Goal: Information Seeking & Learning: Learn about a topic

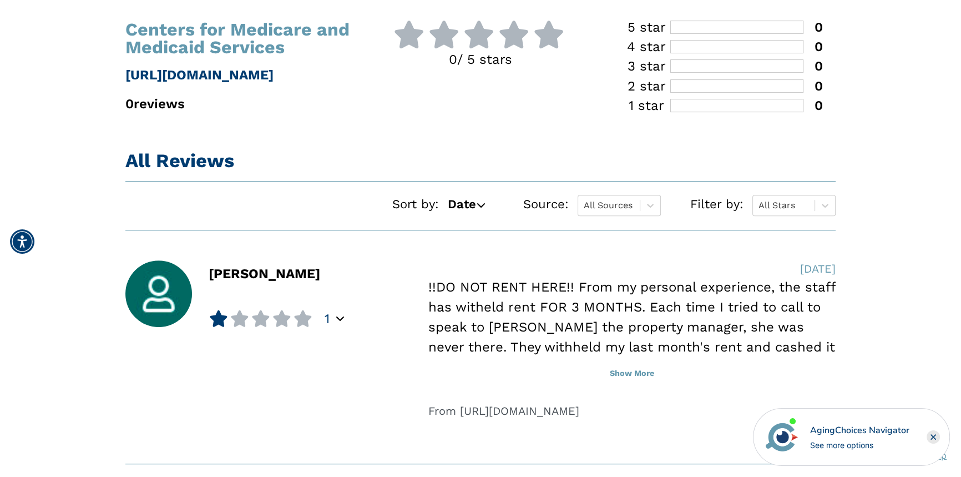
scroll to position [756, 0]
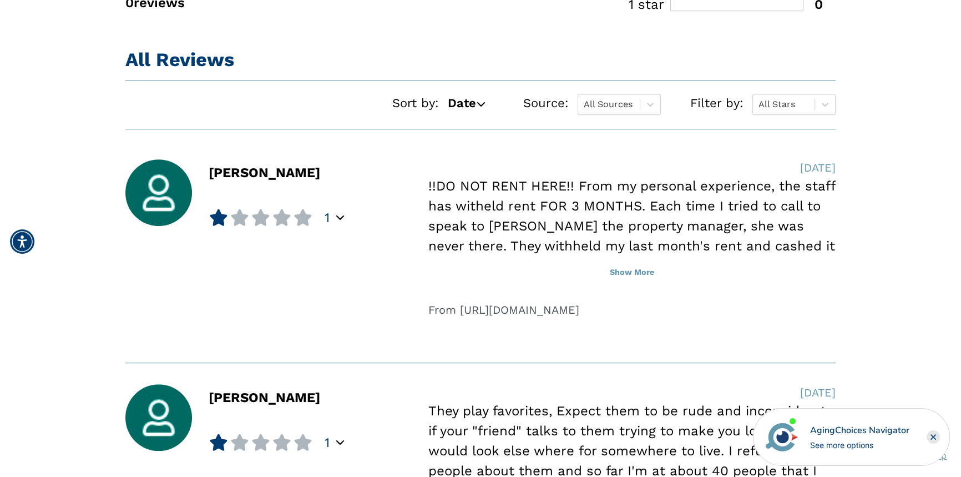
click at [480, 100] on icon at bounding box center [480, 103] width 9 height 9
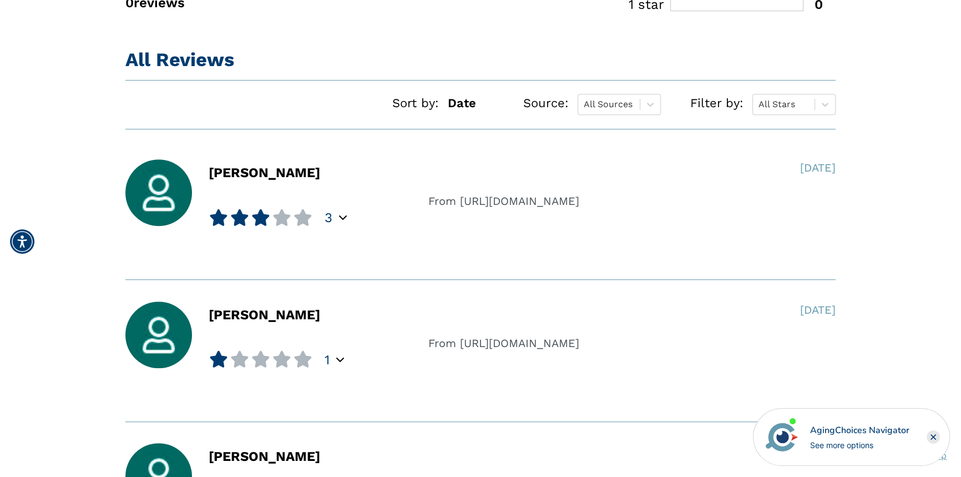
click at [480, 100] on icon at bounding box center [480, 102] width 9 height 9
click at [478, 103] on icon at bounding box center [480, 103] width 9 height 9
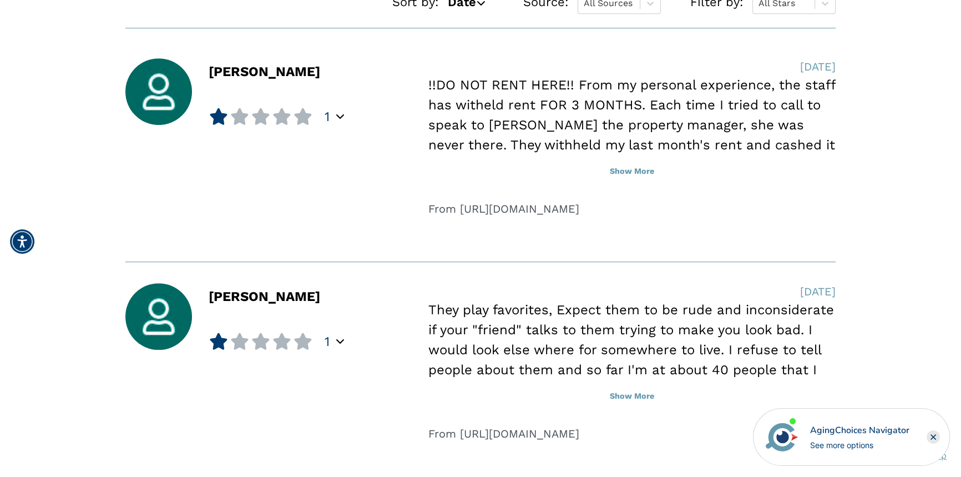
scroll to position [908, 0]
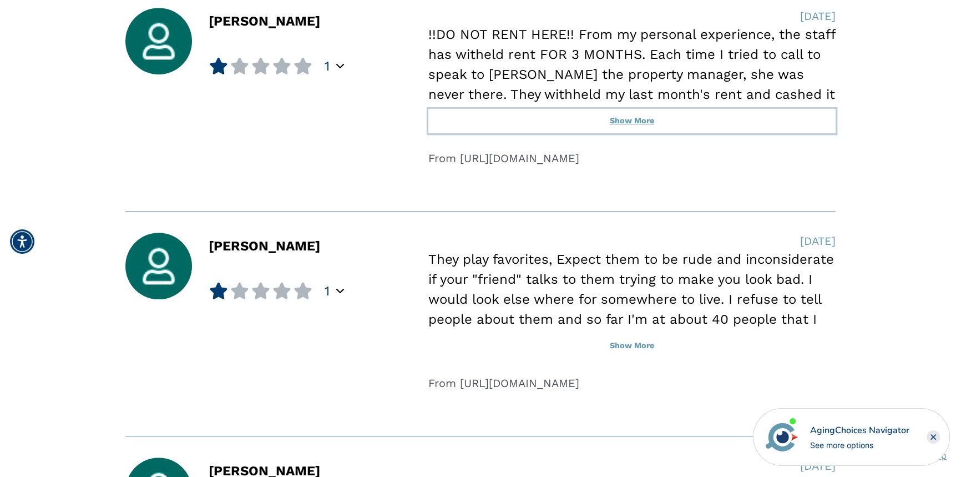
click at [631, 119] on button "Show More" at bounding box center [631, 121] width 407 height 24
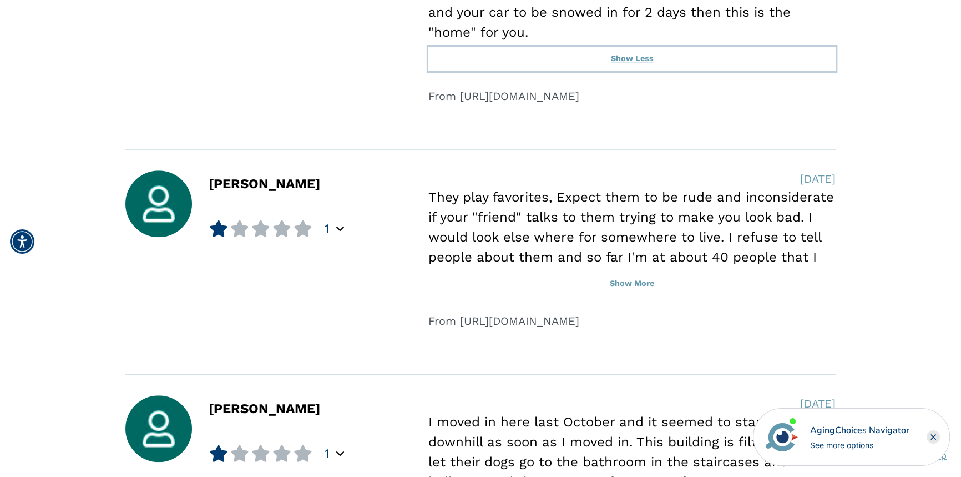
scroll to position [1160, 0]
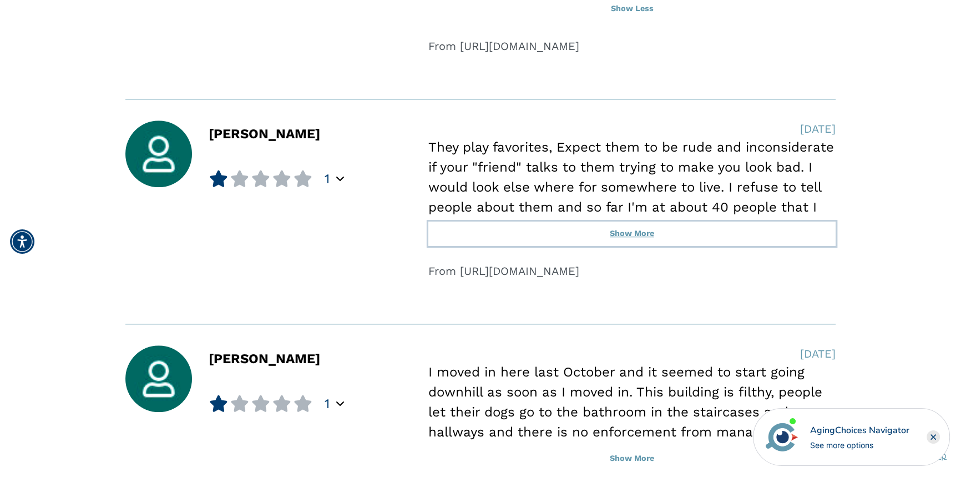
click at [631, 232] on button "Show More" at bounding box center [631, 233] width 407 height 24
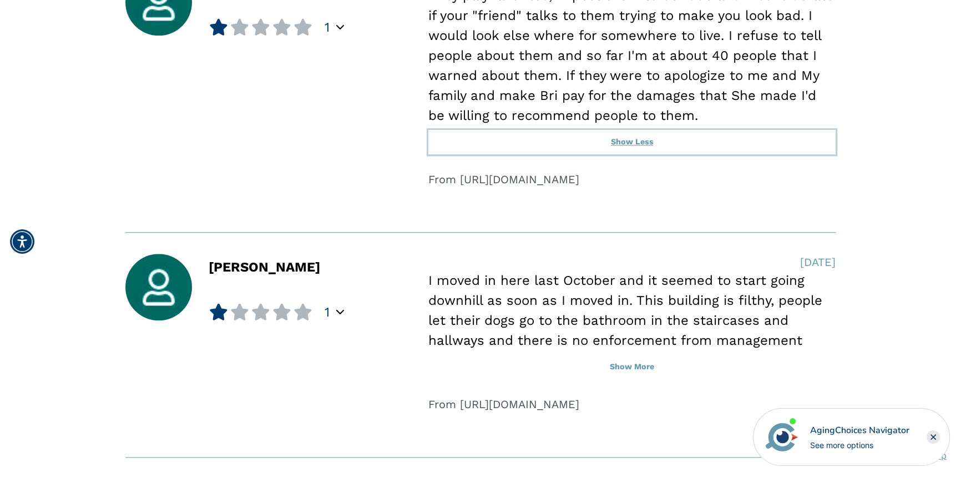
scroll to position [1362, 0]
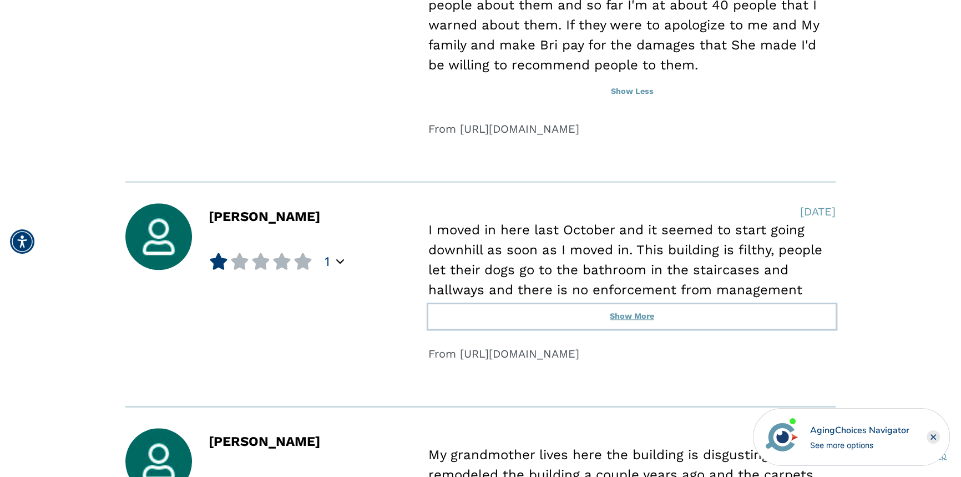
click at [627, 312] on button "Show More" at bounding box center [631, 316] width 407 height 24
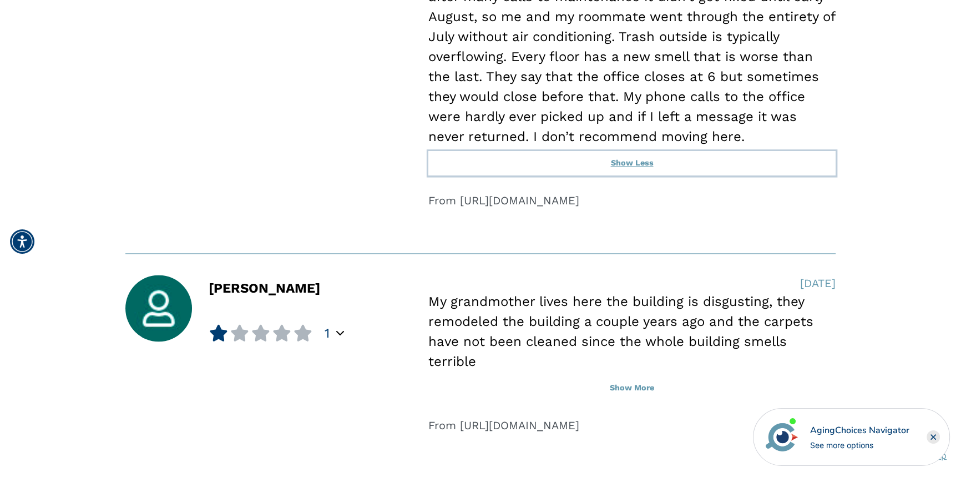
scroll to position [1815, 0]
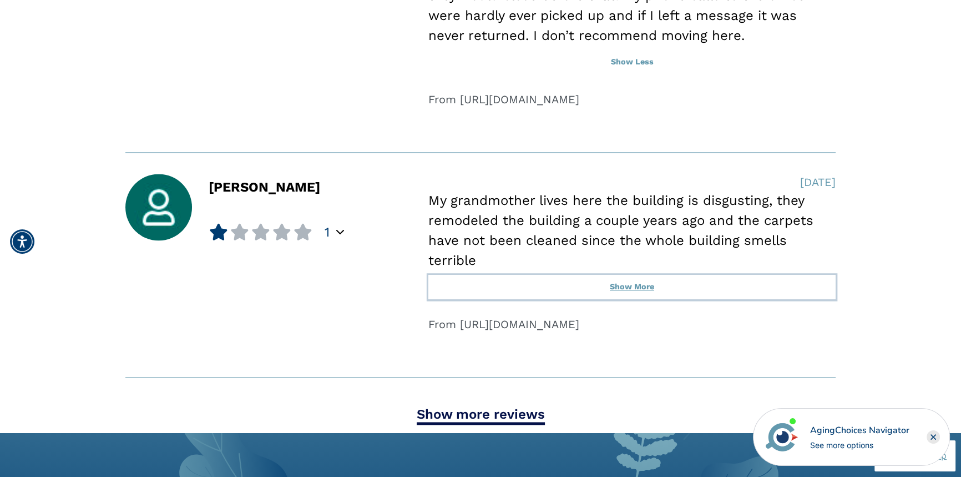
click at [628, 275] on button "Show More" at bounding box center [631, 287] width 407 height 24
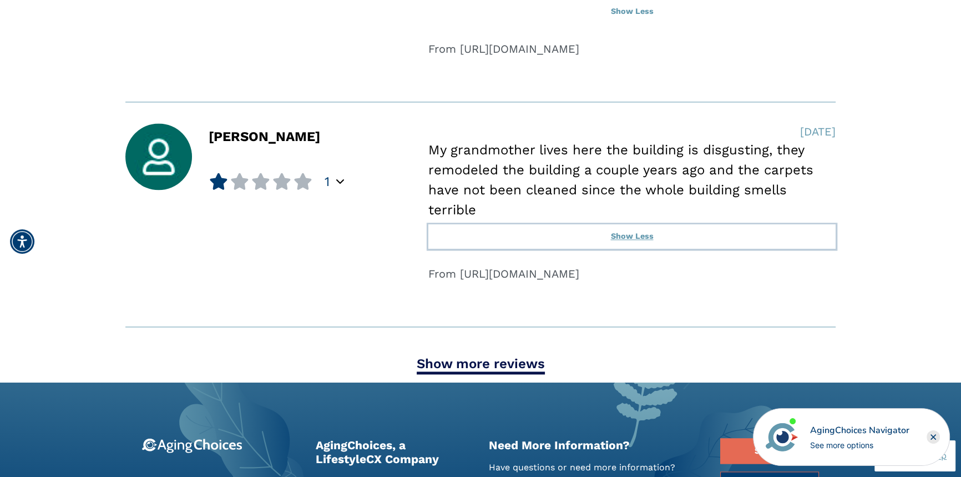
click at [638, 224] on button "Show Less" at bounding box center [631, 236] width 407 height 24
click at [644, 224] on button "Show More" at bounding box center [631, 236] width 407 height 24
